Goal: Information Seeking & Learning: Learn about a topic

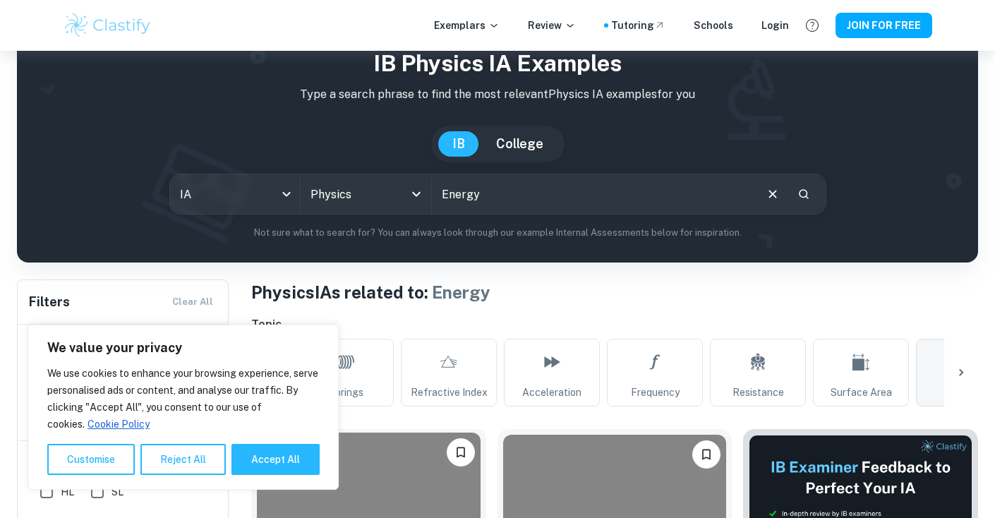
scroll to position [131, 0]
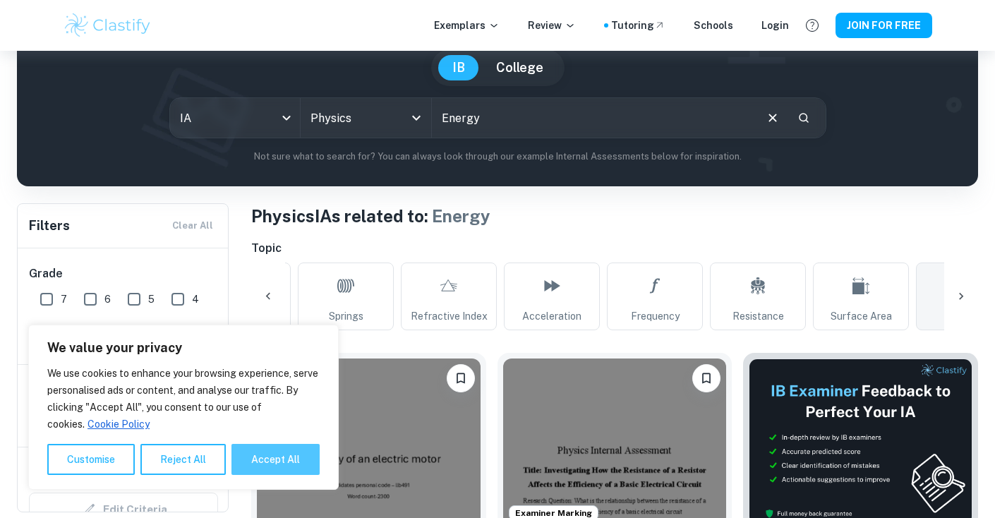
click at [291, 462] on button "Accept All" at bounding box center [276, 459] width 88 height 31
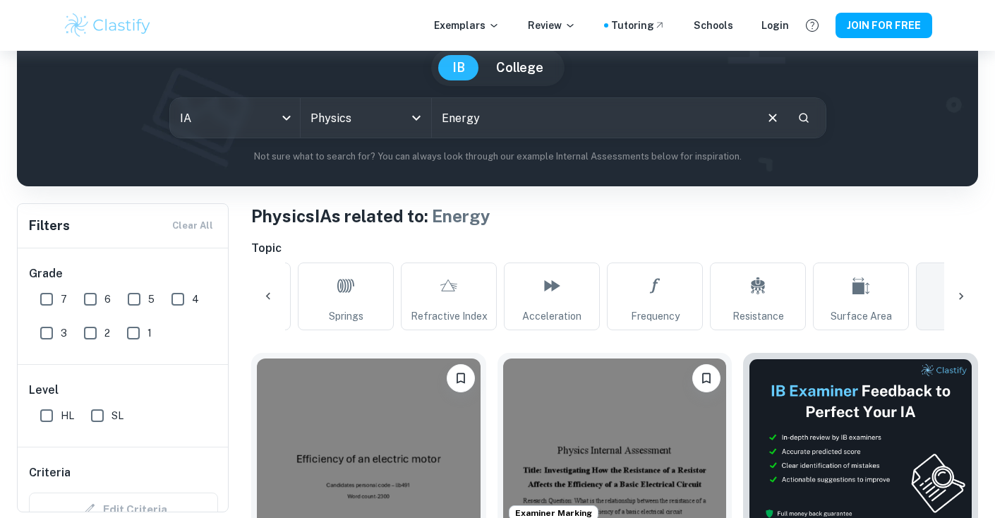
checkbox input "true"
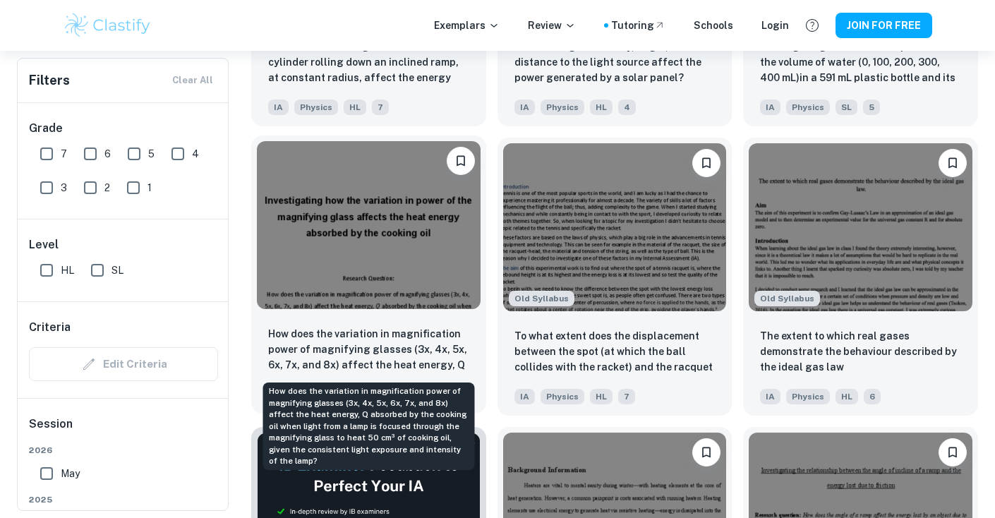
scroll to position [2572, 0]
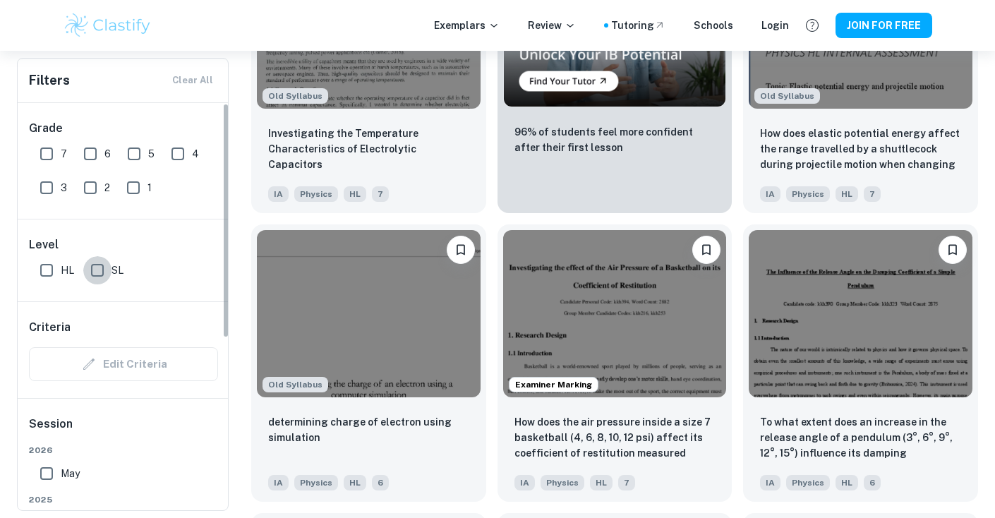
drag, startPoint x: 94, startPoint y: 267, endPoint x: 126, endPoint y: 282, distance: 36.0
click at [94, 267] on input "SL" at bounding box center [97, 270] width 28 height 28
checkbox input "true"
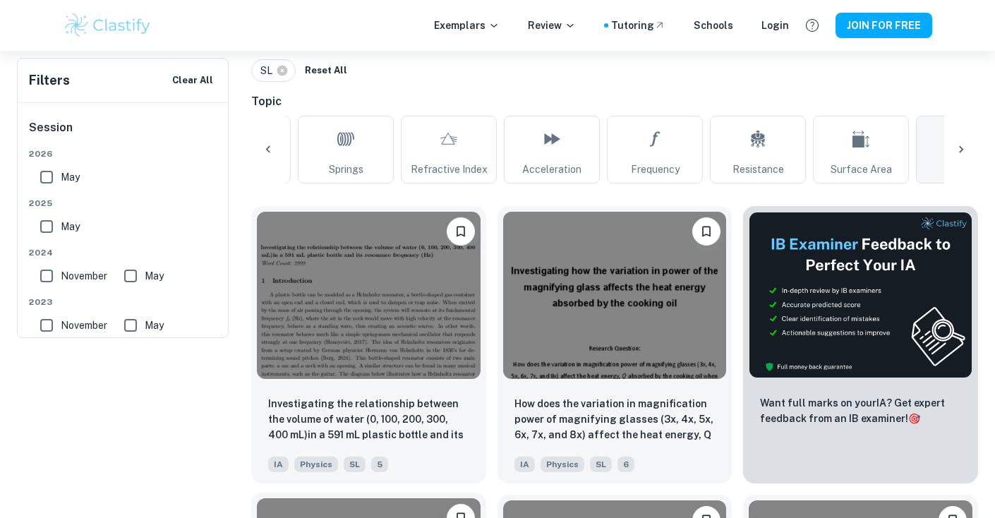
scroll to position [101, 0]
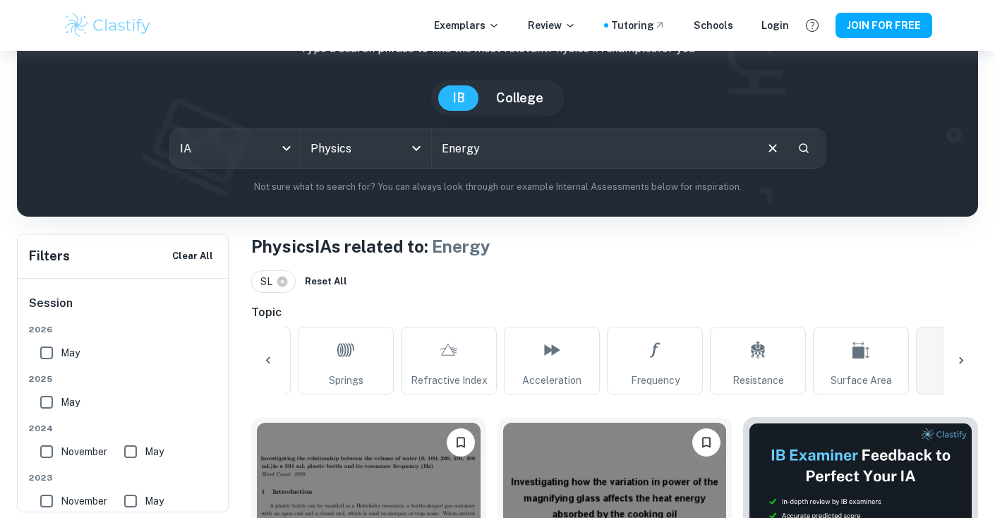
click at [268, 373] on div at bounding box center [268, 361] width 34 height 34
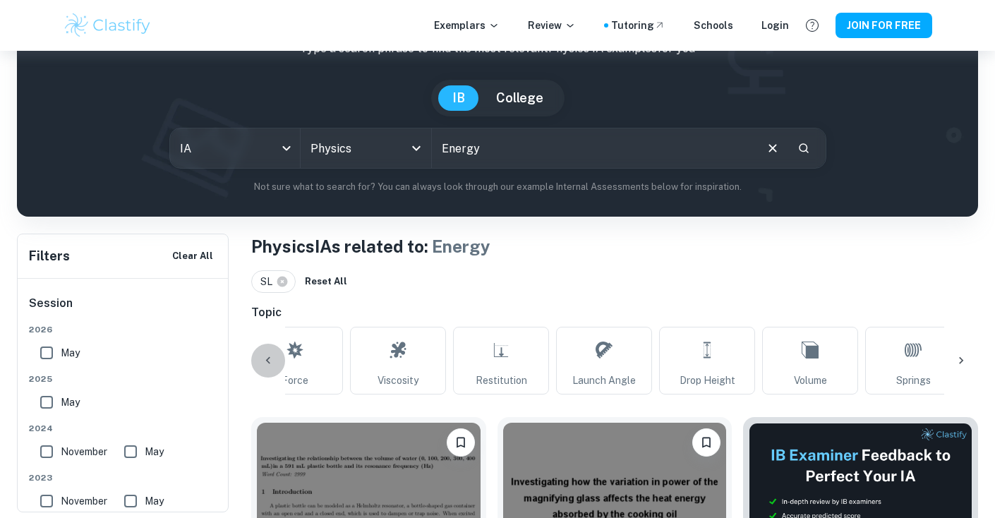
click at [268, 373] on div at bounding box center [268, 361] width 34 height 34
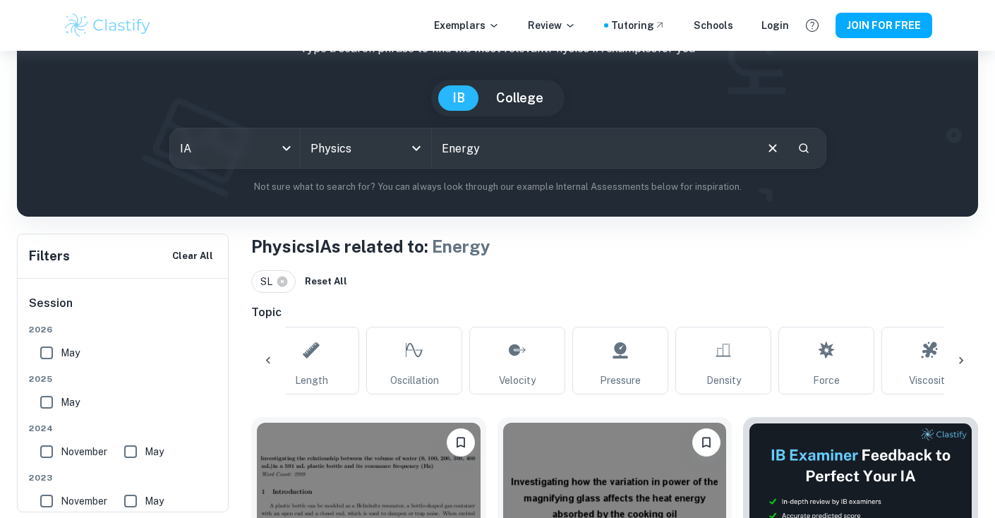
scroll to position [0, 295]
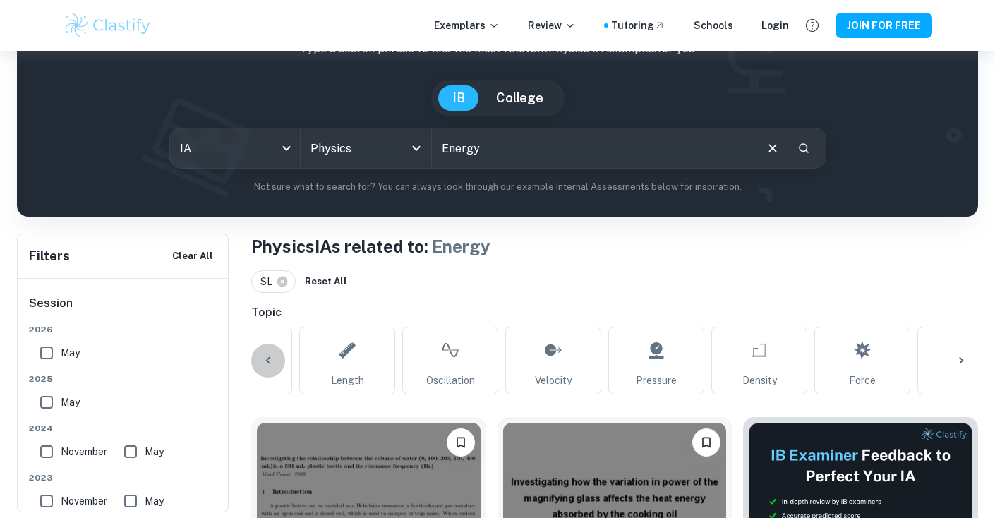
click at [268, 373] on div at bounding box center [268, 361] width 34 height 34
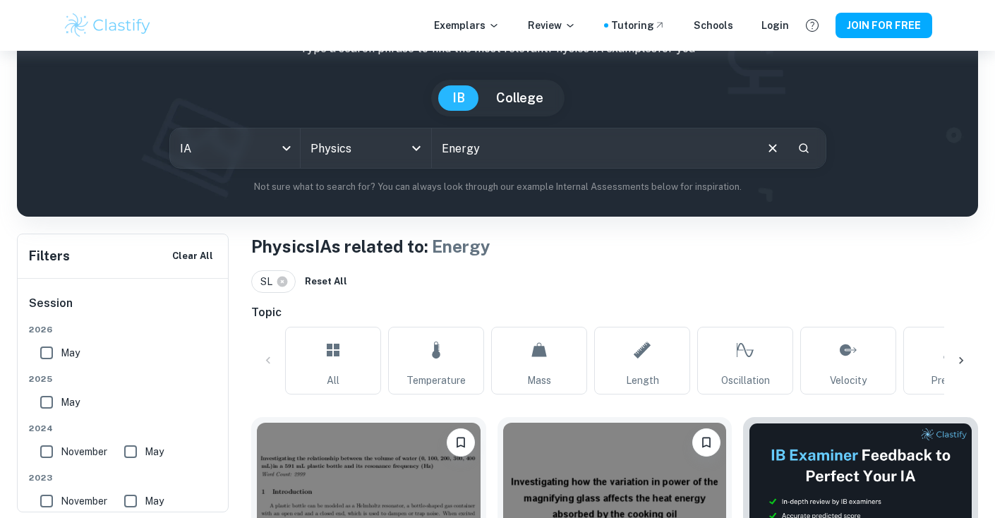
click at [268, 373] on div "All Temperature Mass Length Oscillation Velocity Pressure Density Force Viscosi…" at bounding box center [614, 361] width 727 height 68
click at [966, 362] on icon at bounding box center [961, 361] width 14 height 14
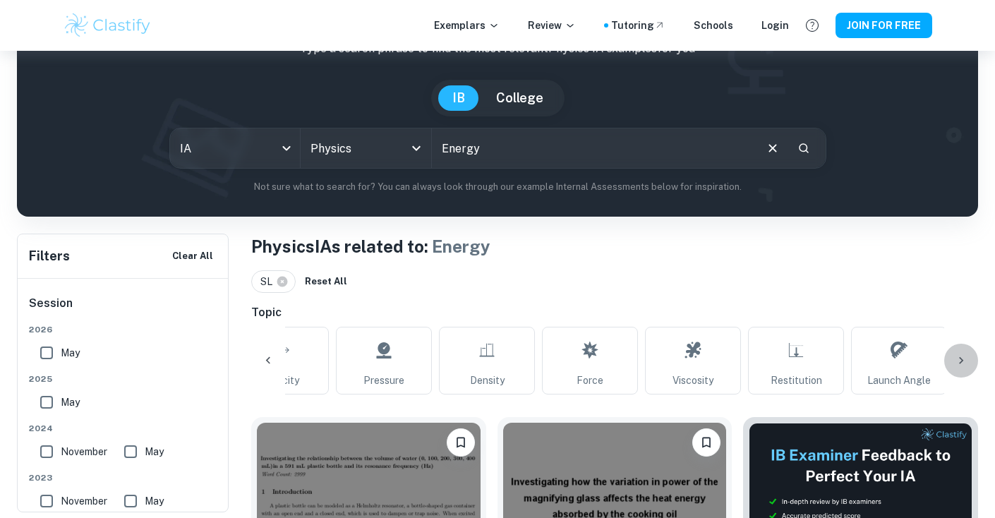
click at [966, 362] on icon at bounding box center [961, 361] width 14 height 14
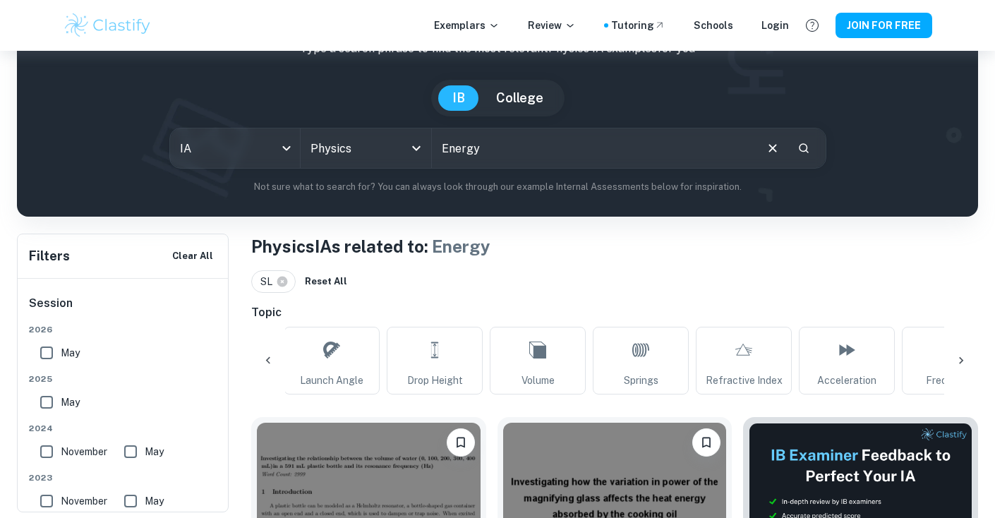
click at [966, 362] on icon at bounding box center [961, 361] width 14 height 14
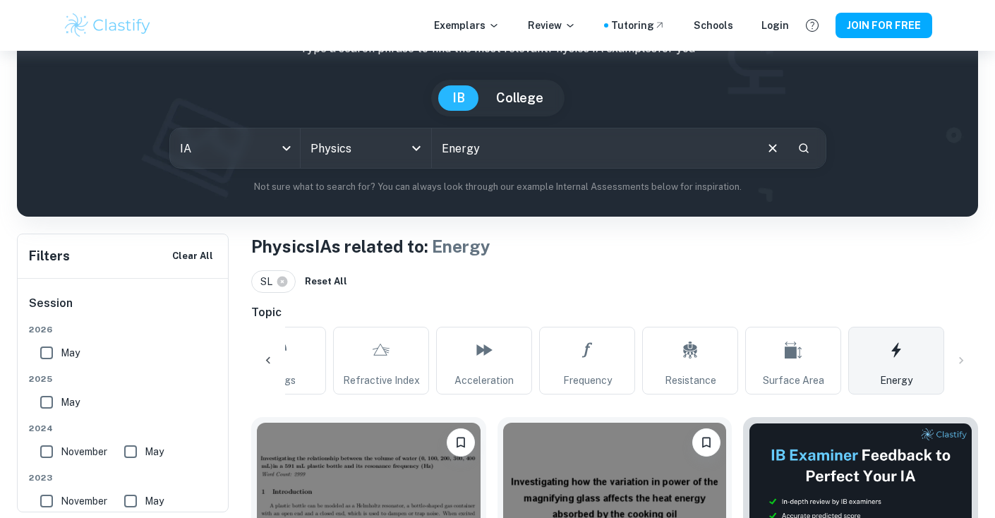
click at [916, 369] on link "Energy" at bounding box center [896, 361] width 96 height 68
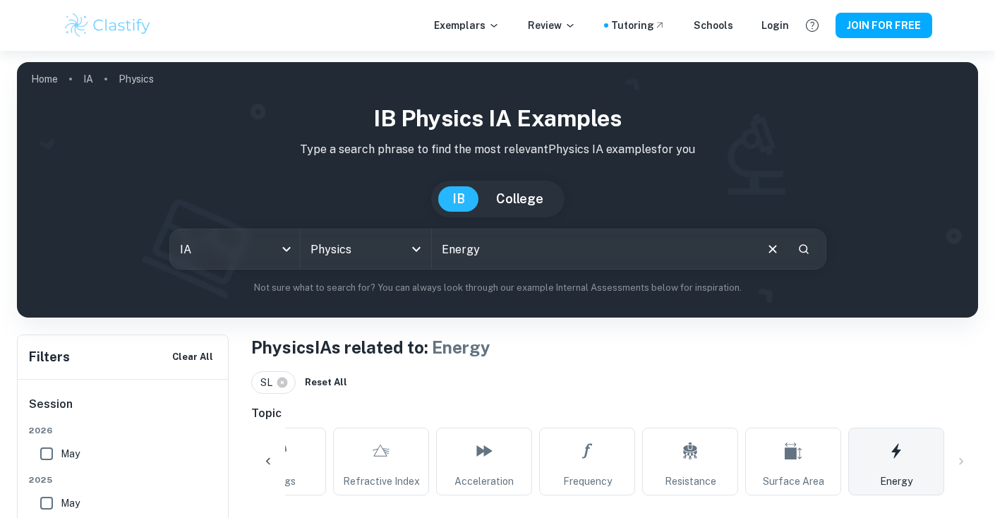
scroll to position [0, 0]
click at [281, 251] on body "We value your privacy We use cookies to enhance your browsing experience, serve…" at bounding box center [497, 310] width 995 height 518
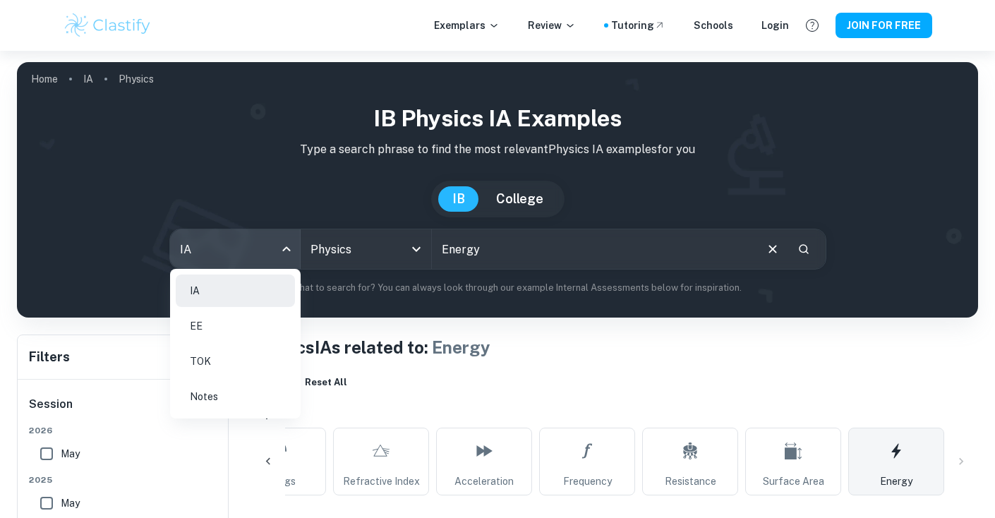
click at [388, 382] on div at bounding box center [497, 259] width 995 height 518
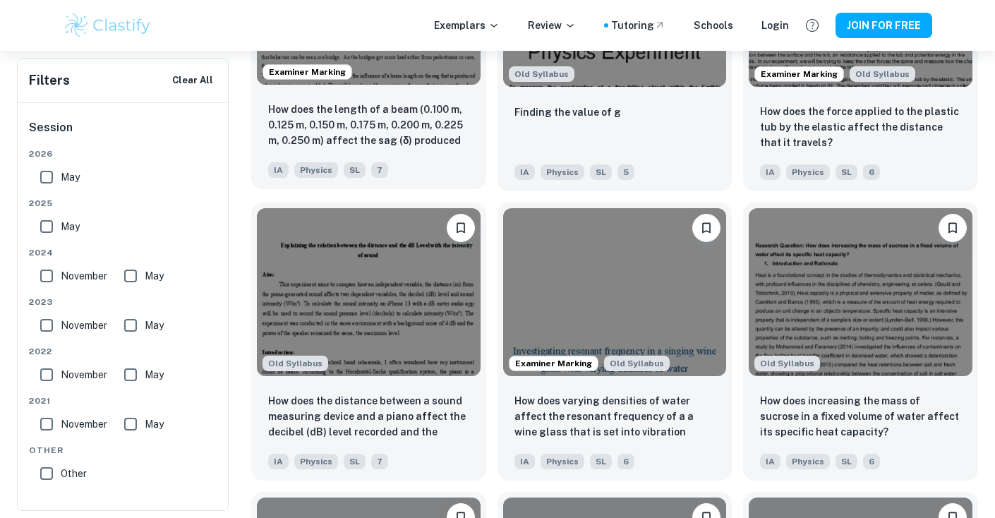
scroll to position [7556, 0]
